Goal: Information Seeking & Learning: Get advice/opinions

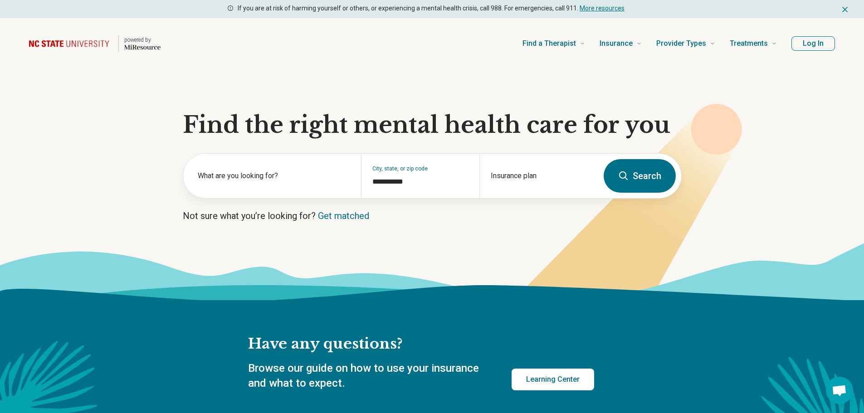
click at [808, 43] on button "Log In" at bounding box center [813, 43] width 44 height 15
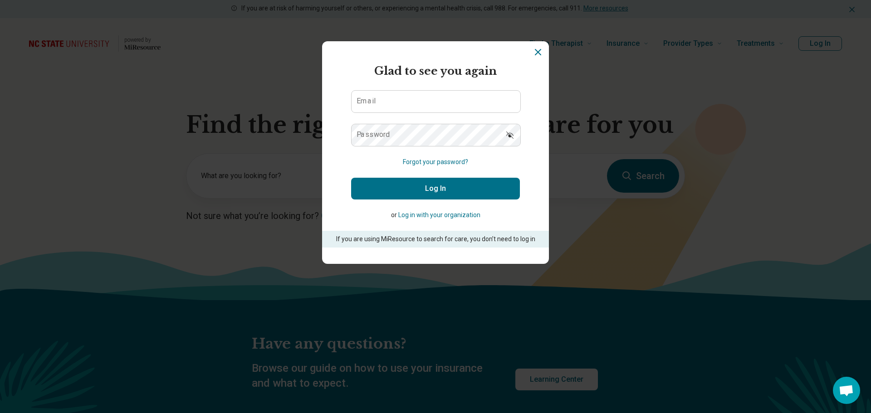
click at [536, 52] on icon "Dismiss" at bounding box center [537, 52] width 11 height 11
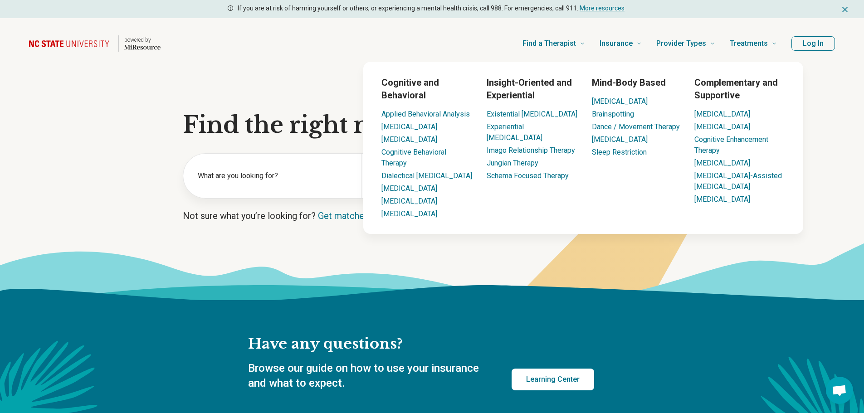
click at [821, 45] on button "Log In" at bounding box center [813, 43] width 44 height 15
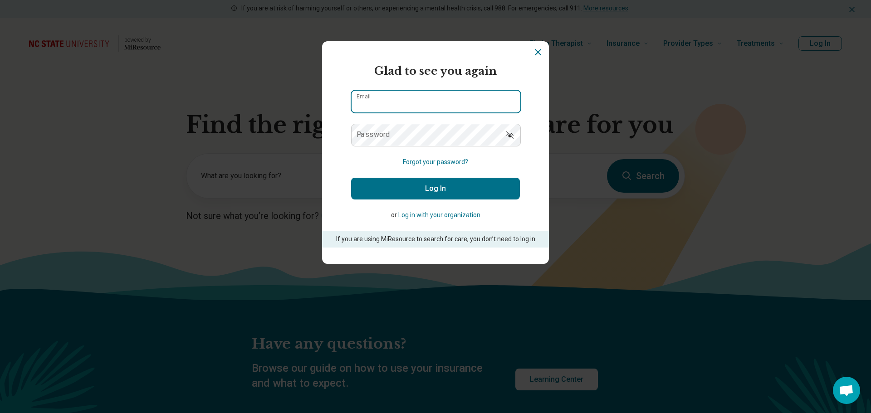
click at [464, 91] on input "Email" at bounding box center [436, 102] width 169 height 22
type input "**********"
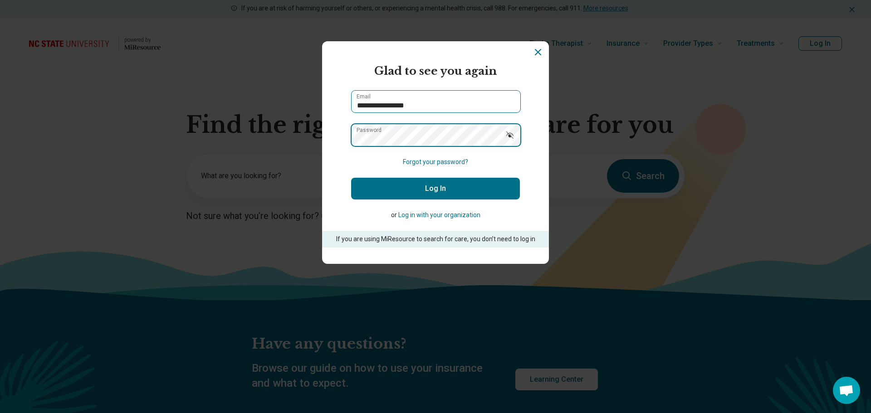
click at [351, 178] on button "Log In" at bounding box center [435, 189] width 169 height 22
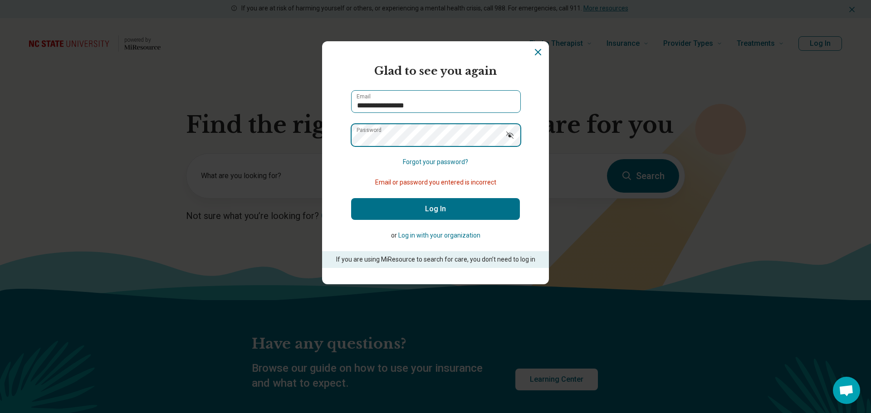
click at [351, 198] on button "Log In" at bounding box center [435, 209] width 169 height 22
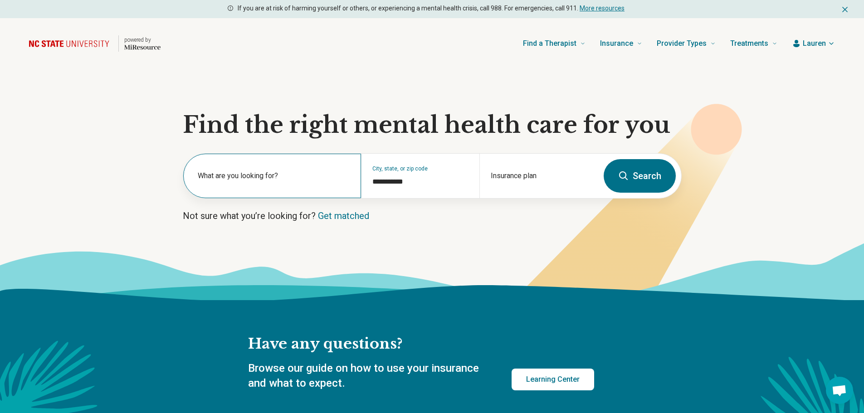
click at [307, 170] on div "What are you looking for?" at bounding box center [272, 176] width 178 height 44
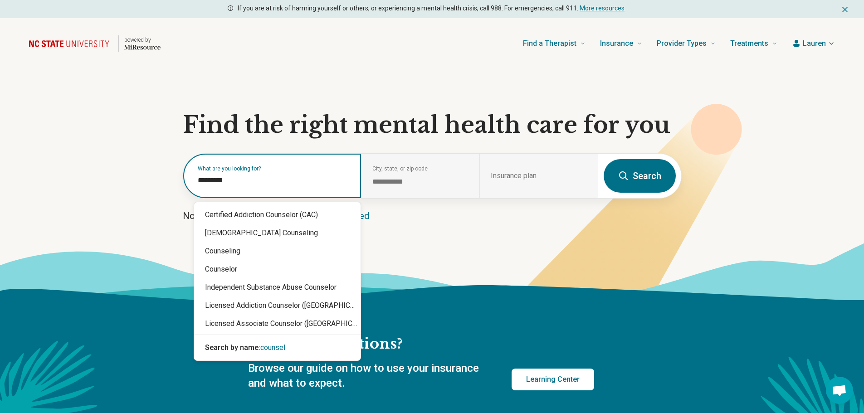
type input "**********"
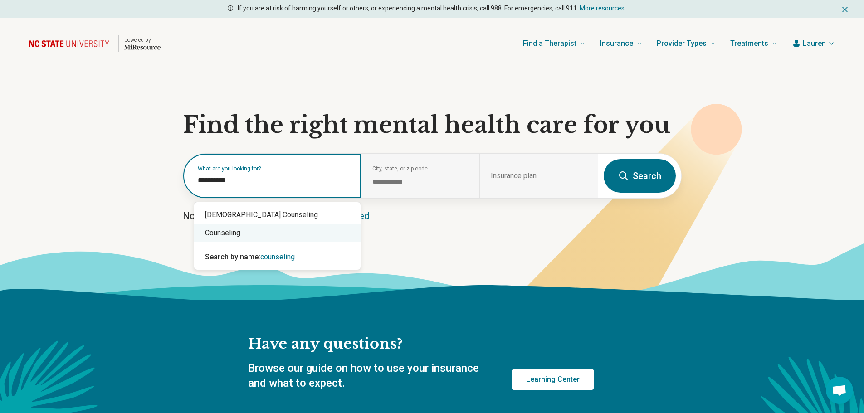
click at [271, 230] on div "Counseling" at bounding box center [277, 233] width 166 height 18
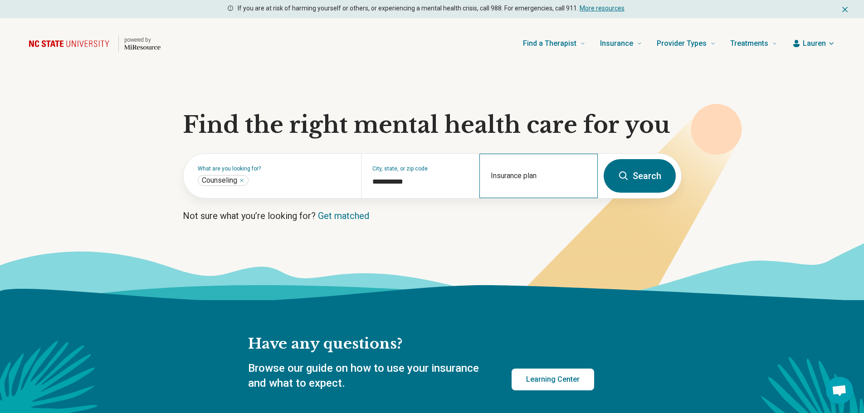
click at [553, 166] on div "Insurance plan" at bounding box center [538, 176] width 118 height 44
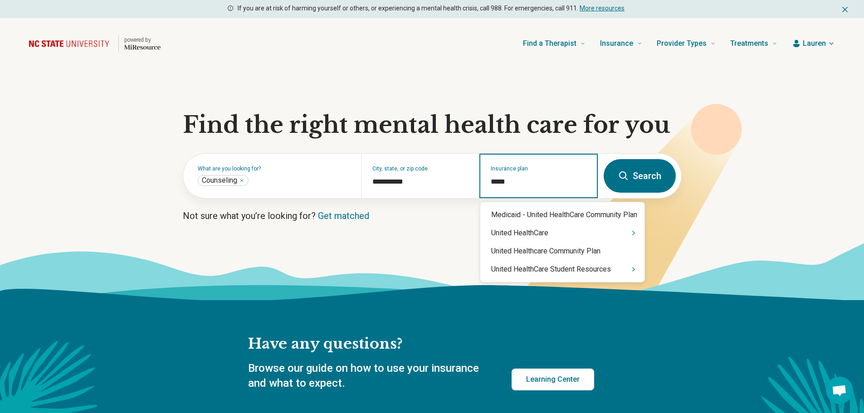
type input "******"
click at [533, 238] on div "United HealthCare" at bounding box center [562, 233] width 164 height 18
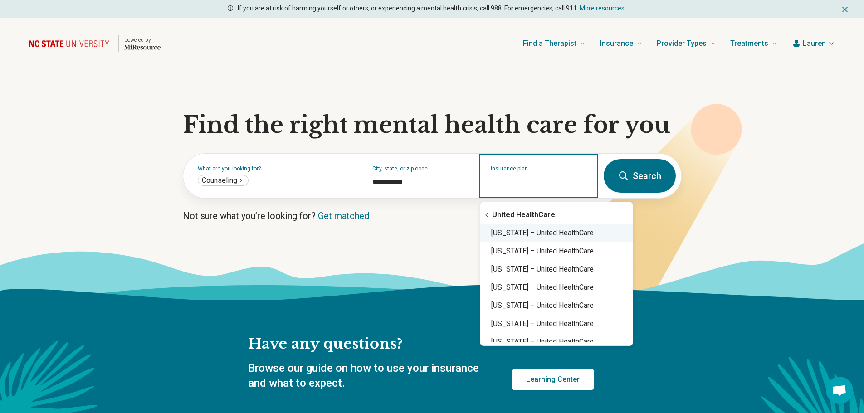
click at [557, 234] on div "North Carolina – United HealthCare" at bounding box center [556, 233] width 152 height 18
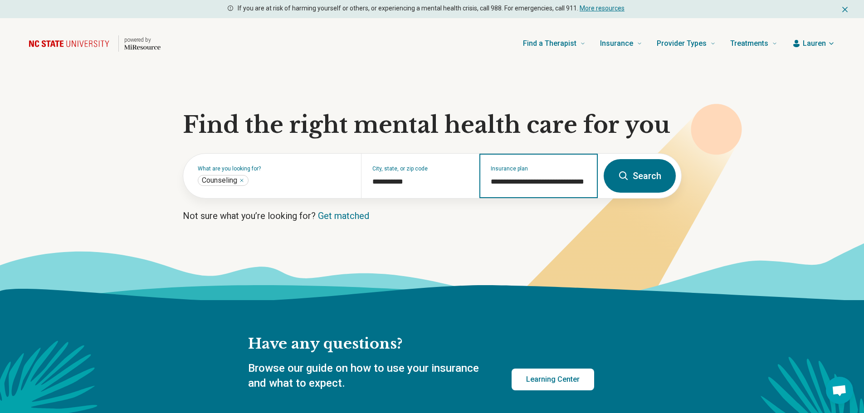
type input "**********"
click at [666, 173] on button "Search" at bounding box center [640, 176] width 72 height 34
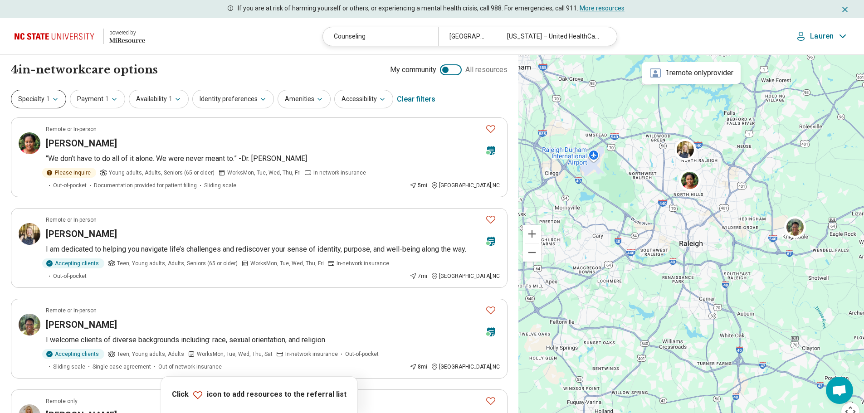
click at [53, 97] on icon "button" at bounding box center [55, 99] width 7 height 7
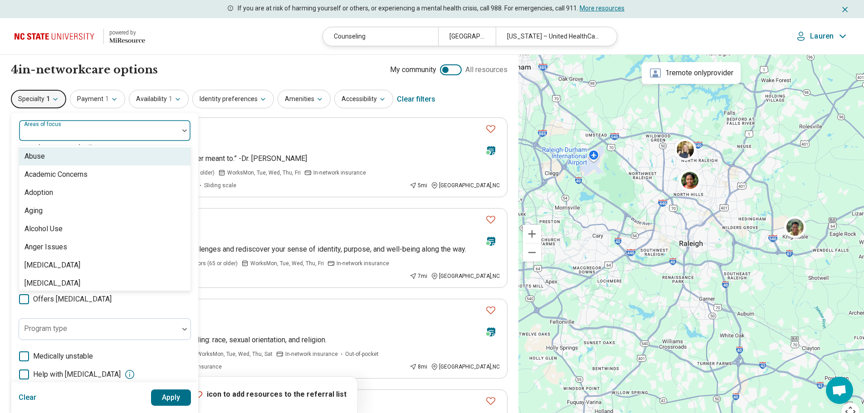
drag, startPoint x: 71, startPoint y: 126, endPoint x: 59, endPoint y: 129, distance: 12.1
click at [59, 129] on div at bounding box center [99, 134] width 152 height 13
type input "***"
click at [54, 155] on div "Anxiety" at bounding box center [104, 156] width 171 height 18
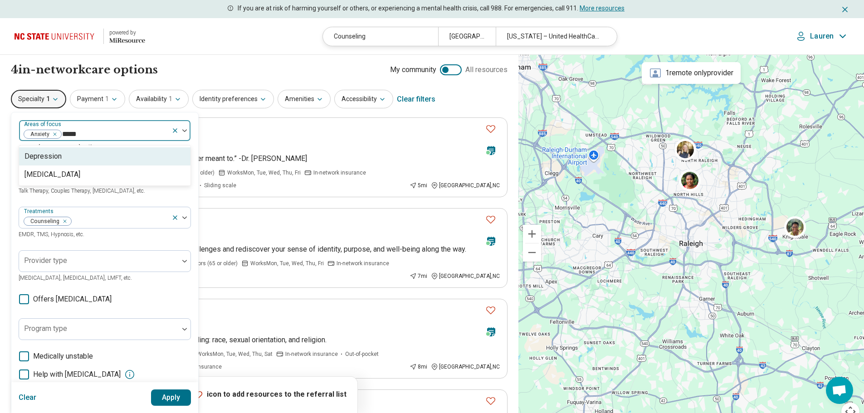
type input "******"
click at [54, 155] on div "Depression" at bounding box center [42, 156] width 37 height 11
type input "*****"
click at [54, 155] on div "Anger Issues" at bounding box center [45, 156] width 43 height 11
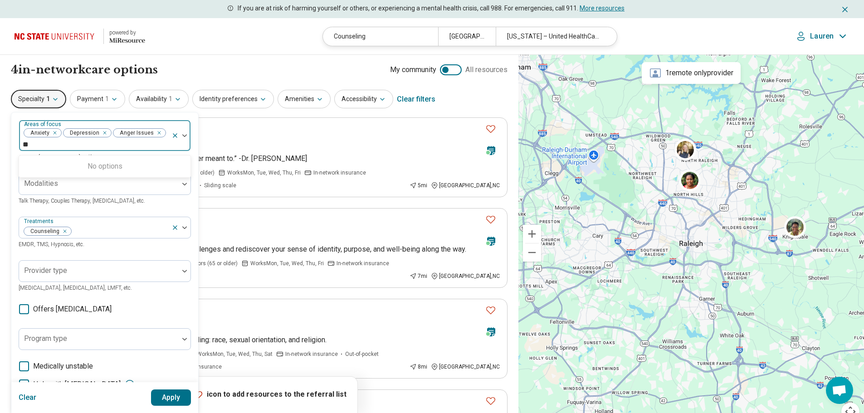
type input "*"
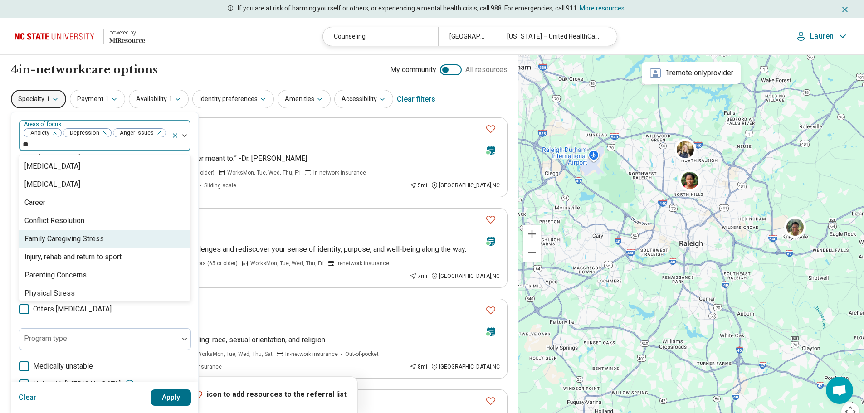
type input "*"
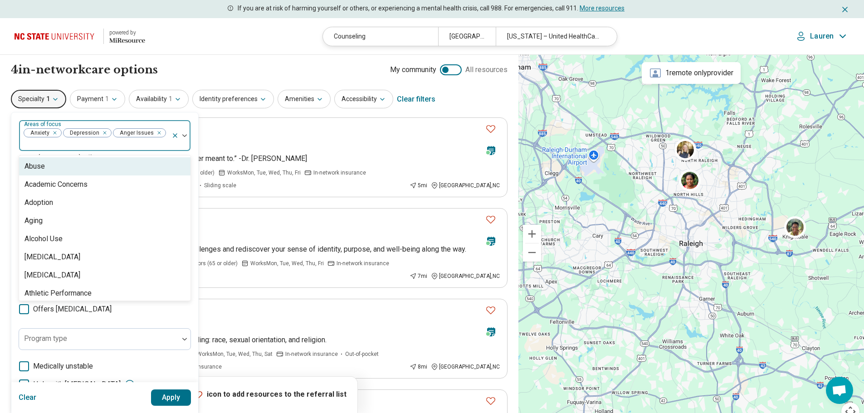
click at [65, 112] on div "option Anger Issues, selected. 97 results available. Use Up and Down to choose …" at bounding box center [105, 308] width 188 height 393
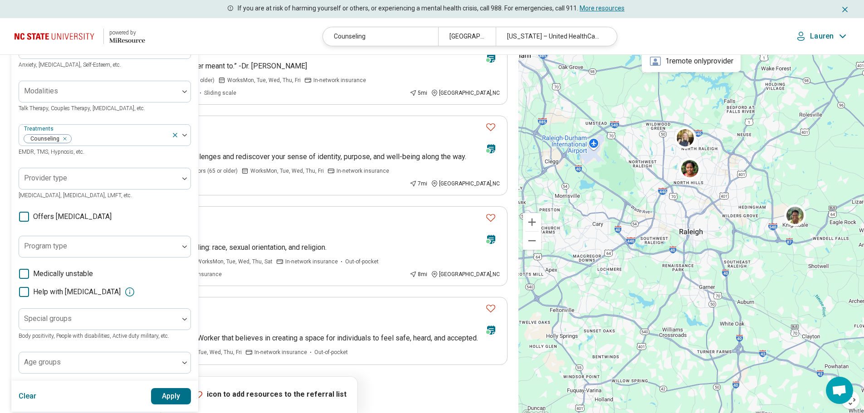
scroll to position [93, 0]
click at [174, 388] on button "Apply" at bounding box center [171, 395] width 40 height 16
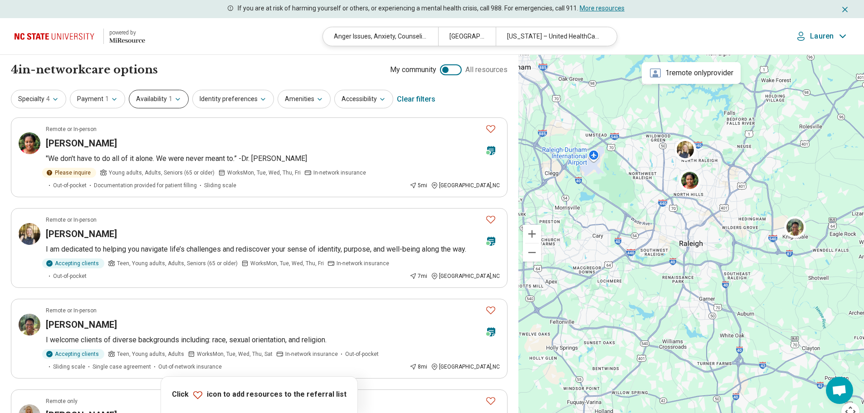
click at [174, 98] on icon "button" at bounding box center [177, 99] width 7 height 7
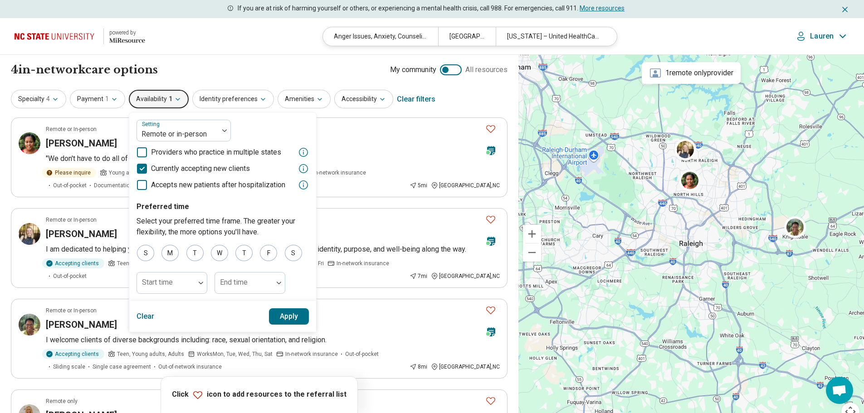
click at [174, 98] on icon "button" at bounding box center [177, 99] width 7 height 7
click at [210, 67] on div "4 in-network care options 4 in-network provider s My community All resources" at bounding box center [259, 69] width 497 height 15
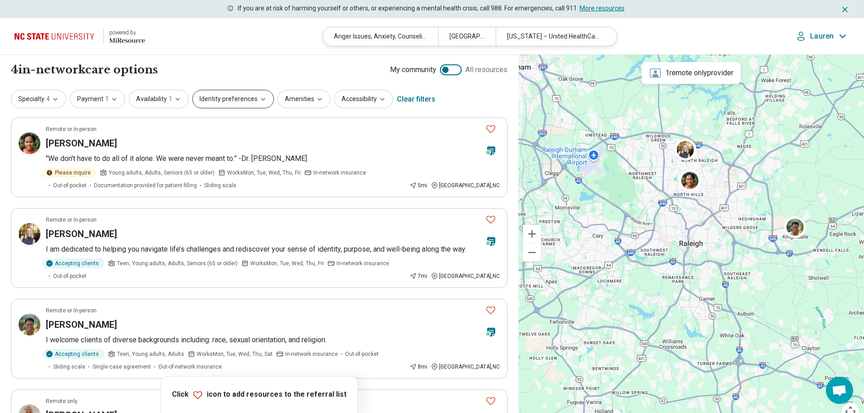
click at [261, 103] on button "Identity preferences" at bounding box center [233, 99] width 82 height 19
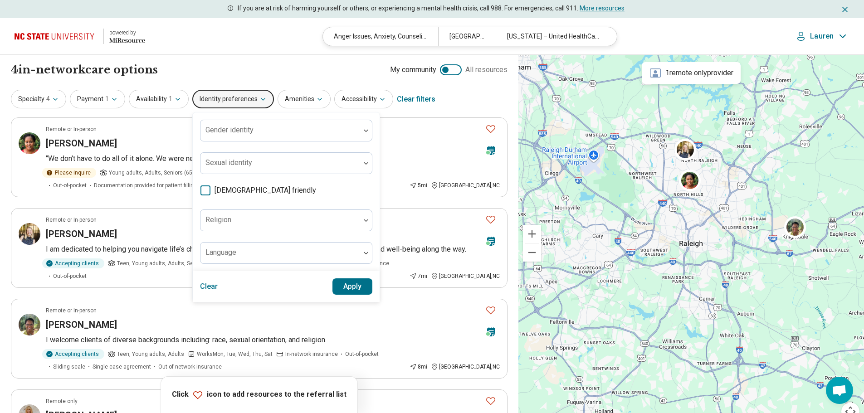
click at [261, 103] on button "Identity preferences" at bounding box center [233, 99] width 82 height 19
click at [363, 95] on button "Accessibility" at bounding box center [363, 99] width 59 height 19
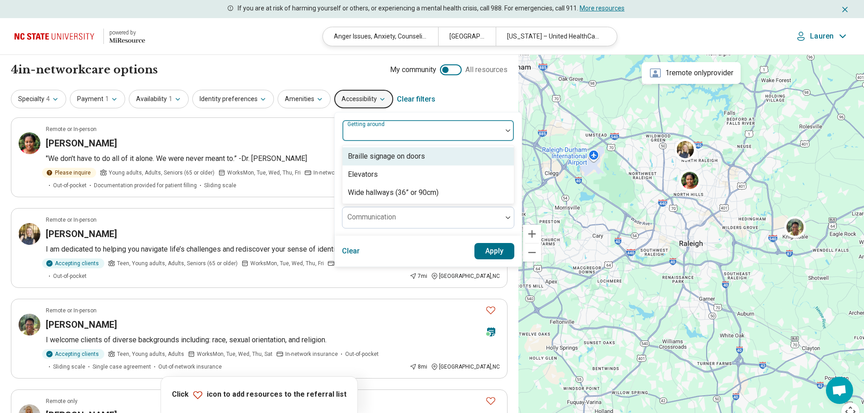
click at [406, 128] on div at bounding box center [422, 134] width 152 height 13
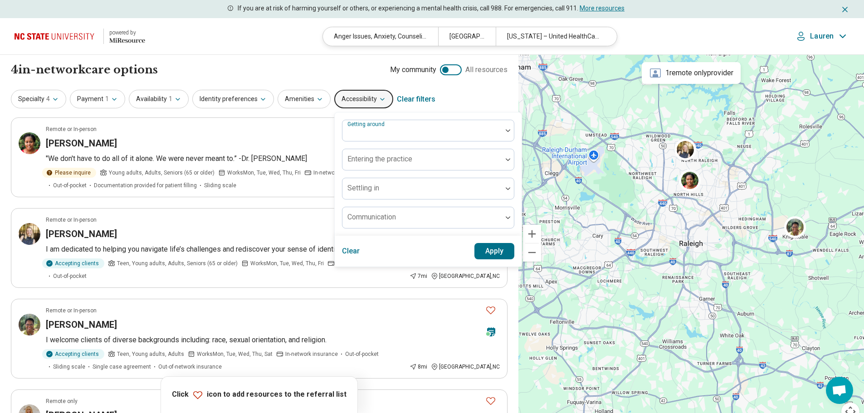
click at [471, 98] on div "Specialty 4 Payment 1 Availability 1 Identity preferences Amenities Accessibili…" at bounding box center [259, 99] width 497 height 22
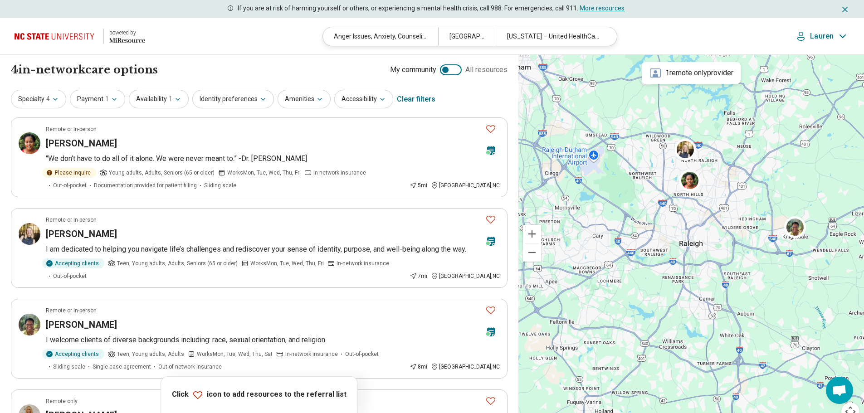
click at [237, 77] on div "4 in-network care options 4 in-network provider s My community All resources" at bounding box center [259, 69] width 497 height 15
click at [98, 142] on h3 "Danielle Hood" at bounding box center [81, 143] width 71 height 13
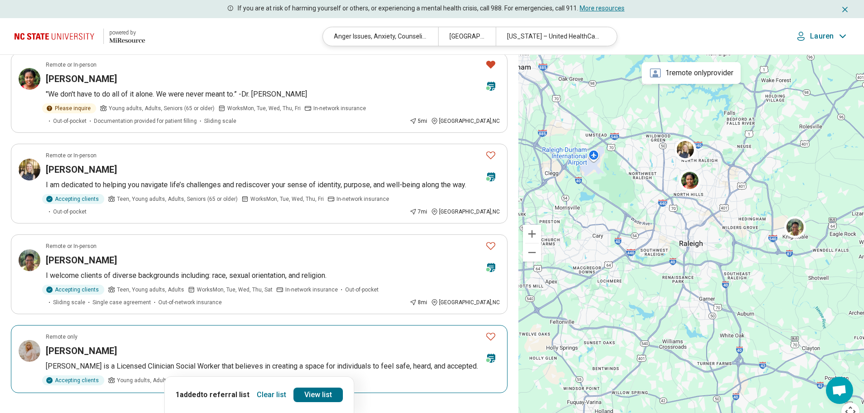
scroll to position [61, 0]
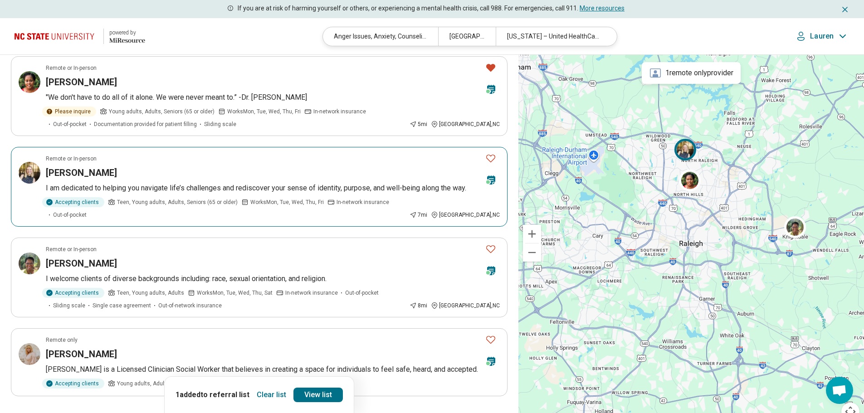
click at [490, 156] on icon "Favorite" at bounding box center [490, 159] width 9 height 8
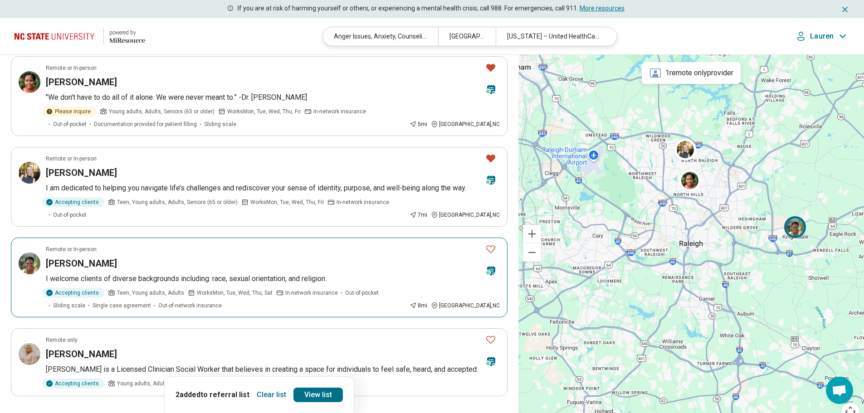
click at [490, 244] on icon "Favorite" at bounding box center [490, 249] width 11 height 11
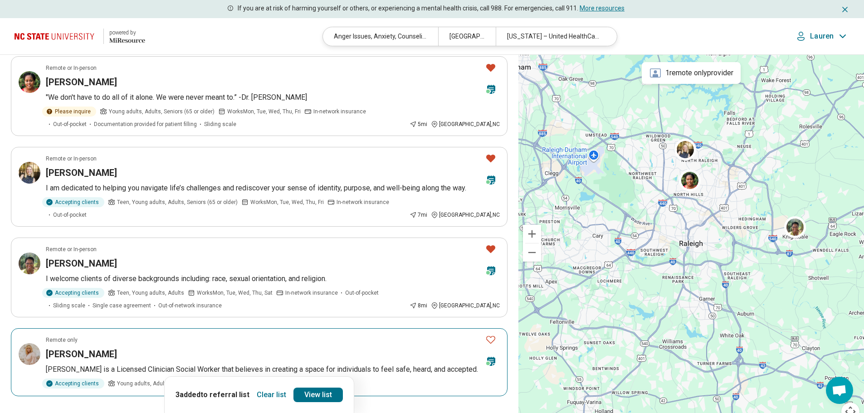
click at [490, 334] on icon "Favorite" at bounding box center [490, 339] width 11 height 11
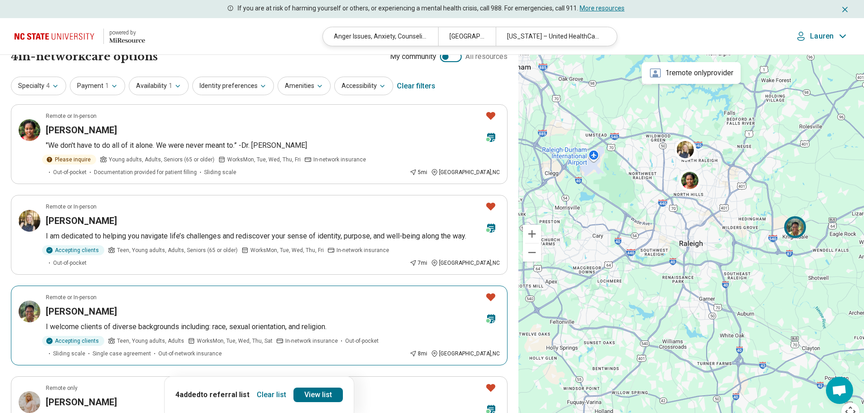
scroll to position [14, 0]
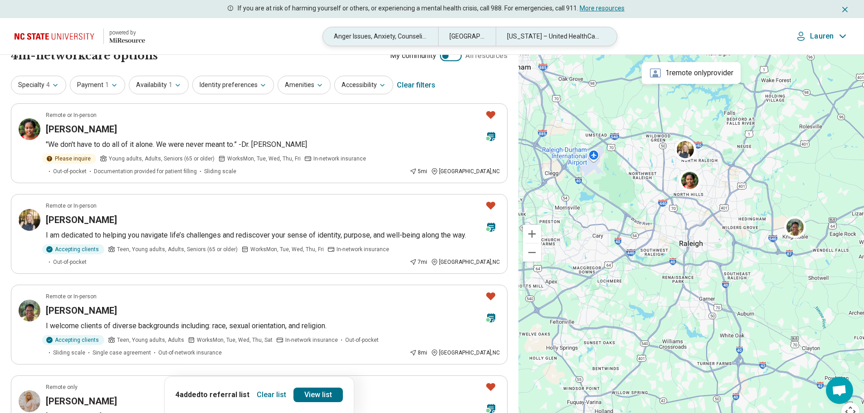
click at [457, 31] on div "Raleigh, NC" at bounding box center [467, 36] width 58 height 19
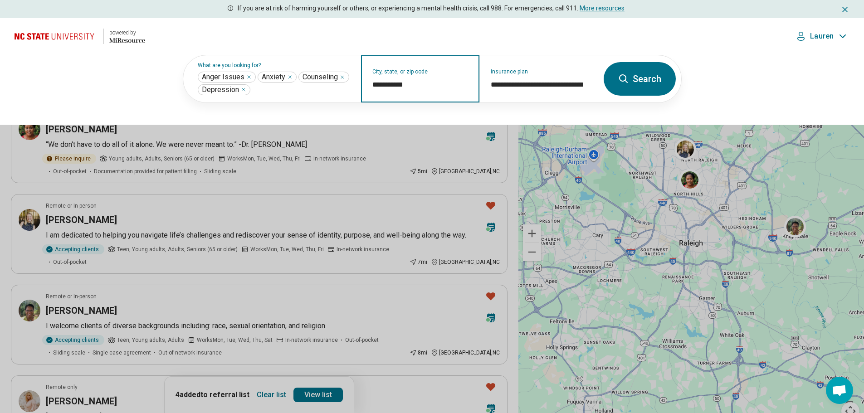
click at [410, 81] on input "**********" at bounding box center [420, 84] width 96 height 11
click at [695, 40] on header "powered by Miresource logo Anger Issues, Anxiety, Counseling, Depression Raleig…" at bounding box center [432, 36] width 864 height 37
click at [340, 198] on button at bounding box center [432, 206] width 864 height 413
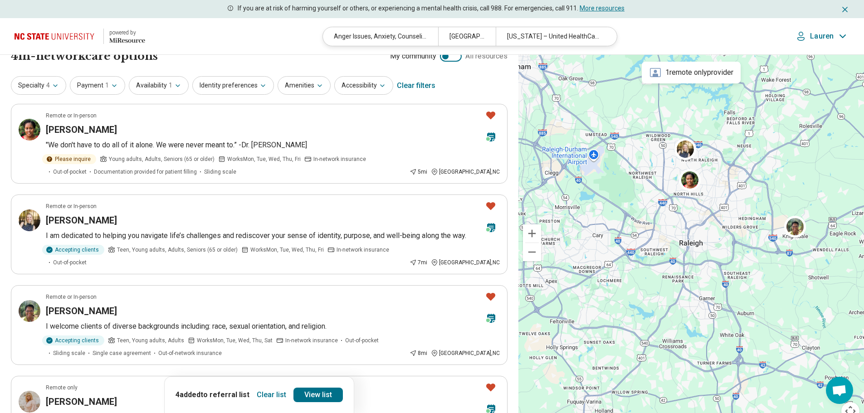
scroll to position [14, 0]
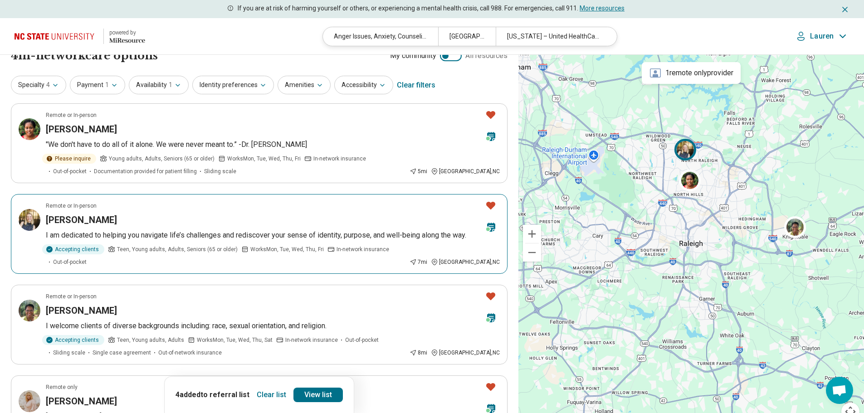
click at [133, 220] on div "Jessica Stutz" at bounding box center [262, 220] width 432 height 13
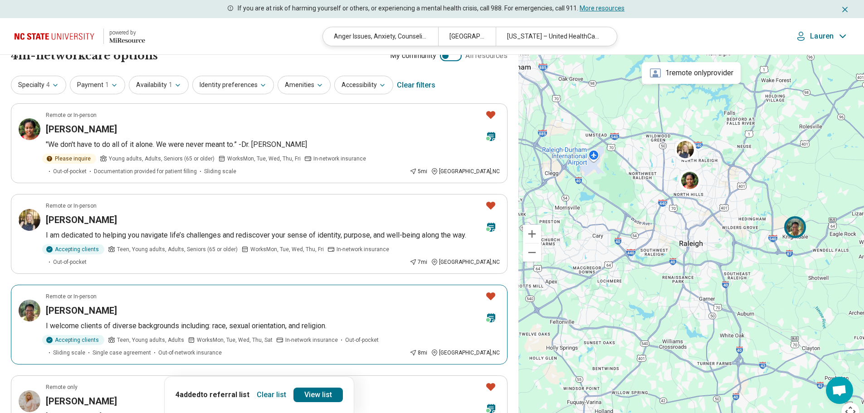
click at [128, 304] on div "Yolanda McLemore" at bounding box center [262, 310] width 432 height 13
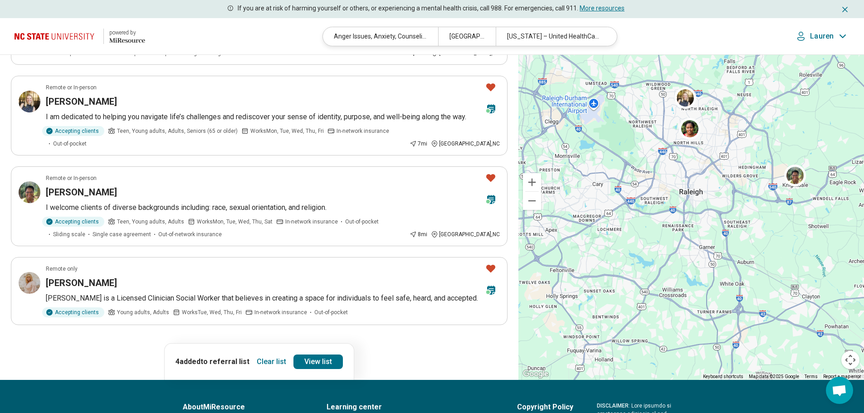
scroll to position [133, 0]
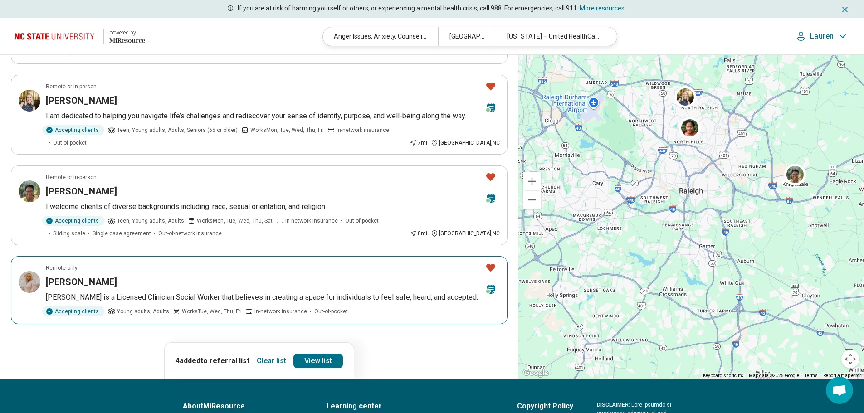
click at [127, 276] on div "[PERSON_NAME]" at bounding box center [262, 282] width 432 height 13
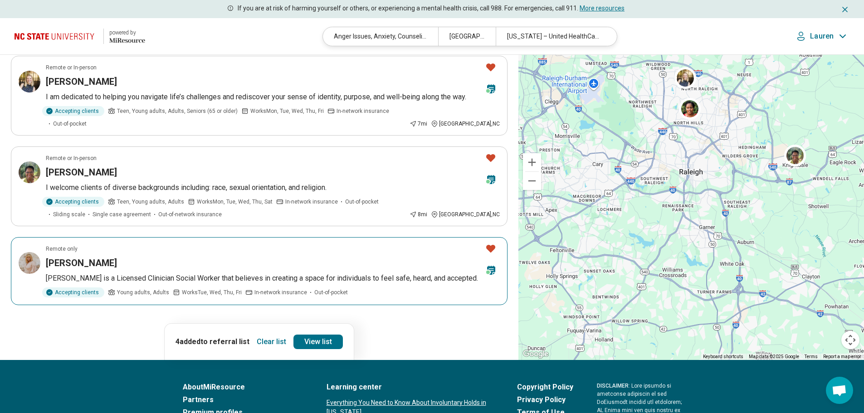
scroll to position [152, 0]
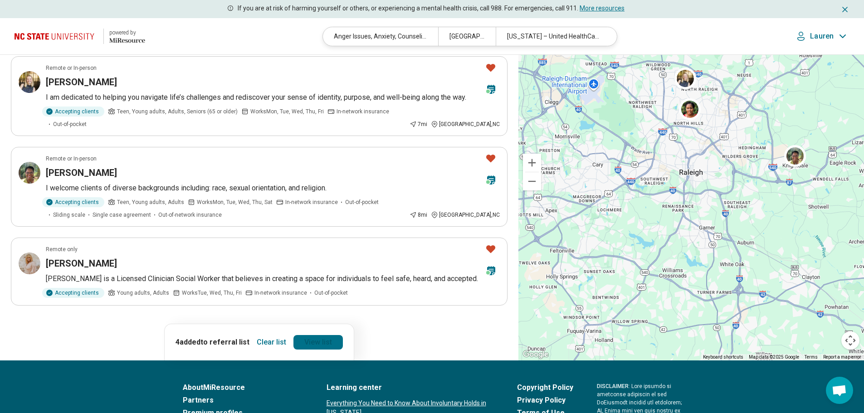
click at [317, 335] on link "View list" at bounding box center [317, 342] width 49 height 15
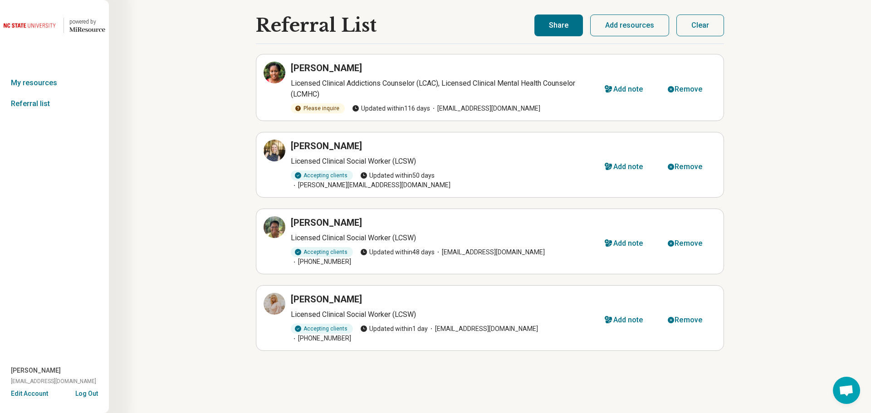
click at [569, 25] on button "Share" at bounding box center [558, 26] width 49 height 22
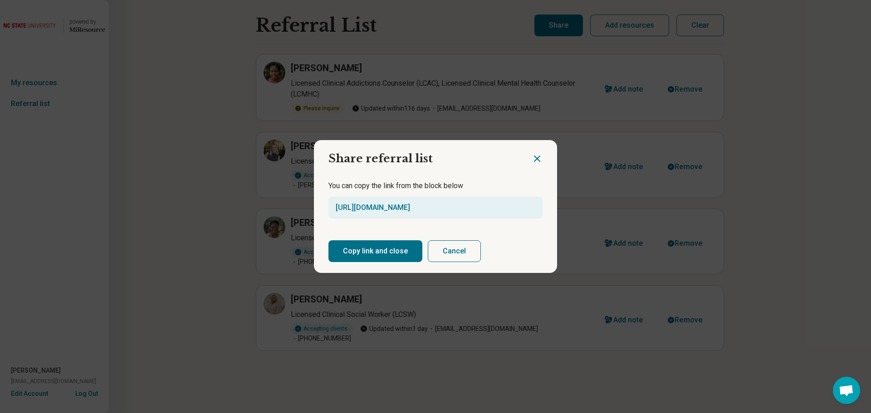
drag, startPoint x: 514, startPoint y: 203, endPoint x: 318, endPoint y: 217, distance: 196.0
click at [318, 217] on div "You can copy the link from the block below https://miresource.com/schools/ncsu/…" at bounding box center [435, 200] width 243 height 60
copy link "https://miresource.com/schools/ncsu/ref/list/r6N2"
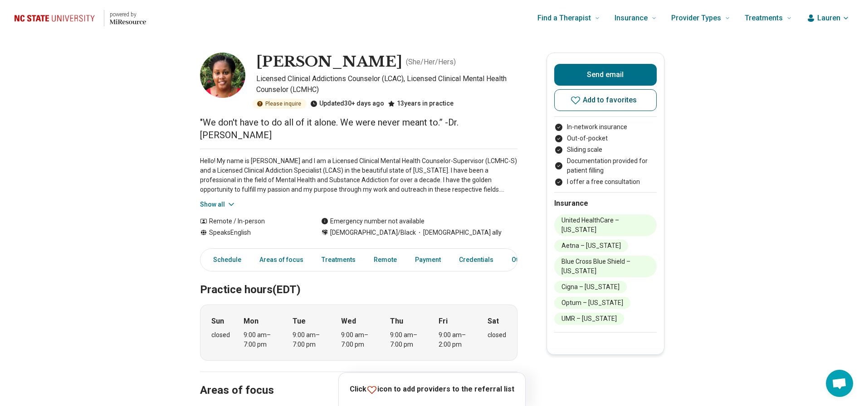
click at [607, 102] on span "Add to favorites" at bounding box center [610, 100] width 54 height 7
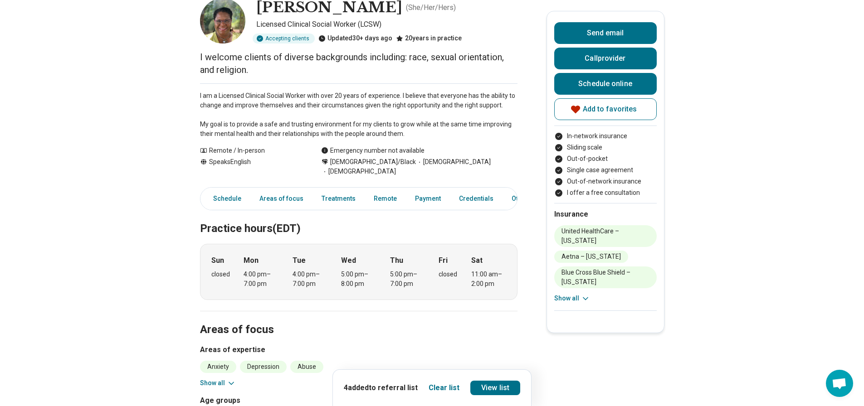
scroll to position [54, 0]
